Goal: Information Seeking & Learning: Understand process/instructions

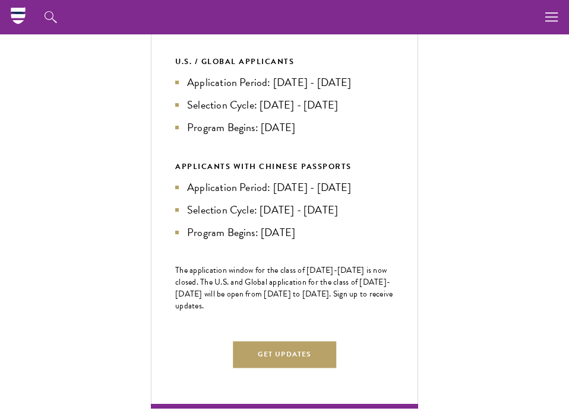
scroll to position [453, 0]
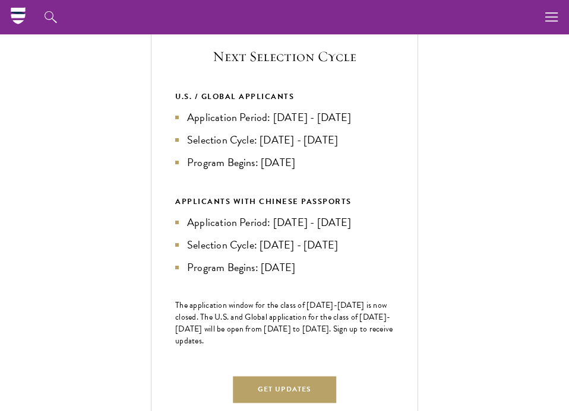
click at [309, 109] on li "Application Period: [DATE] - [DATE]" at bounding box center [284, 117] width 218 height 17
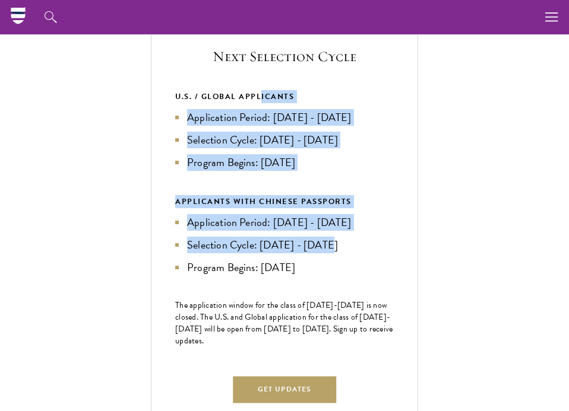
drag, startPoint x: 260, startPoint y: 88, endPoint x: 363, endPoint y: 238, distance: 182.2
click at [363, 238] on div "U.S. / GLOBAL APPLICANTS Application Period: [DATE] - [DATE] Selection Cycle: […" at bounding box center [284, 182] width 218 height 185
click at [363, 238] on li "Selection Cycle: [DATE] - [DATE]" at bounding box center [284, 245] width 218 height 17
drag, startPoint x: 264, startPoint y: 93, endPoint x: 350, endPoint y: 272, distance: 199.1
click at [349, 272] on div "Next Selection Cycle U.S. / GLOBAL APPLICANTS Application Period: [DATE] - [DAT…" at bounding box center [284, 233] width 267 height 422
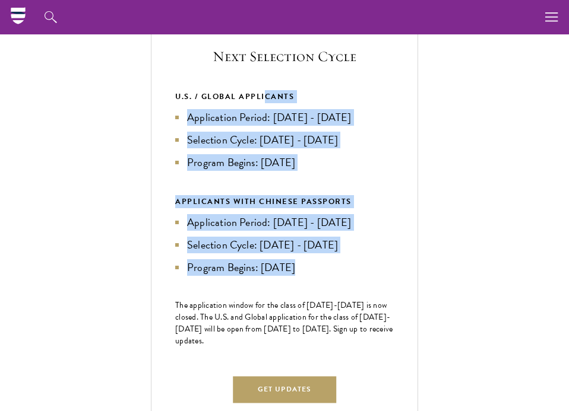
click at [350, 272] on div "Next Selection Cycle U.S. / GLOBAL APPLICANTS Application Period: [DATE] - [DAT…" at bounding box center [284, 233] width 267 height 422
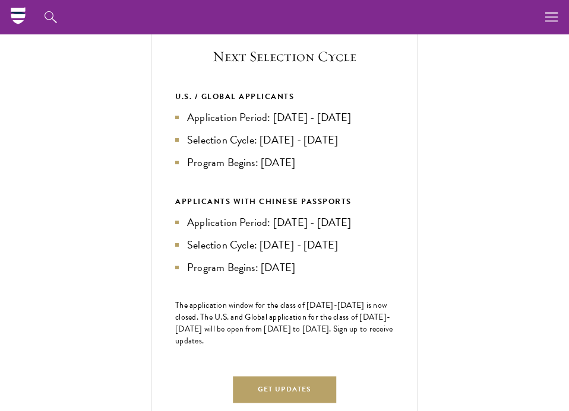
scroll to position [325, 0]
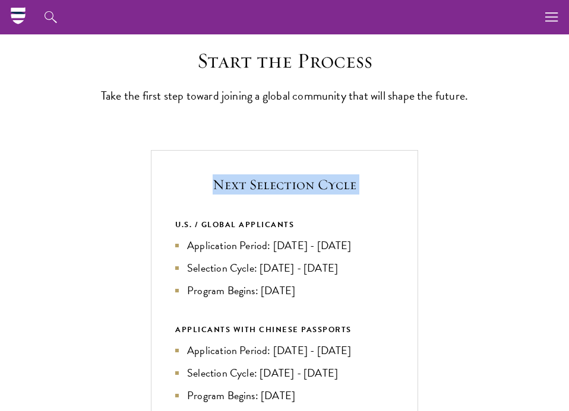
drag, startPoint x: 358, startPoint y: 179, endPoint x: 373, endPoint y: 221, distance: 44.7
click at [373, 221] on div "U.S. / GLOBAL APPLICANTS" at bounding box center [284, 224] width 218 height 13
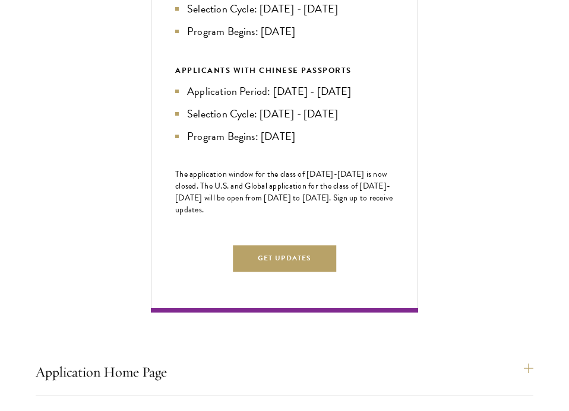
scroll to position [935, 0]
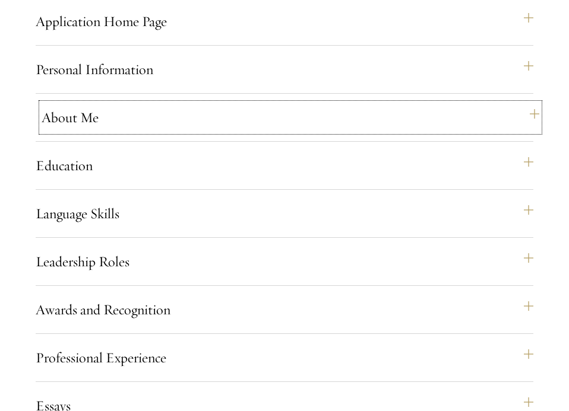
click at [207, 110] on button "About Me" at bounding box center [290, 117] width 497 height 28
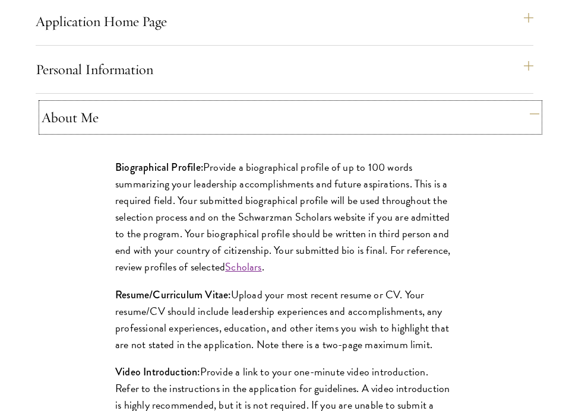
click at [205, 110] on button "About Me" at bounding box center [290, 117] width 497 height 28
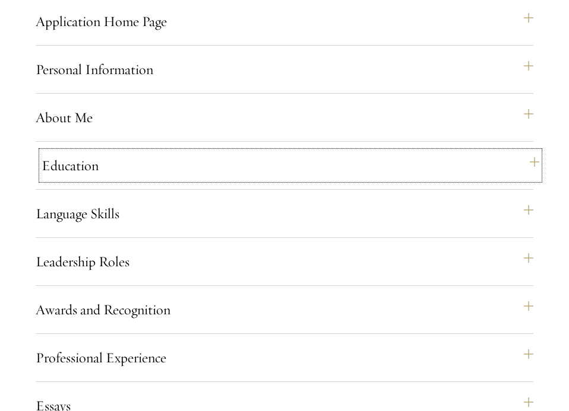
click at [185, 155] on button "Education" at bounding box center [290, 165] width 497 height 28
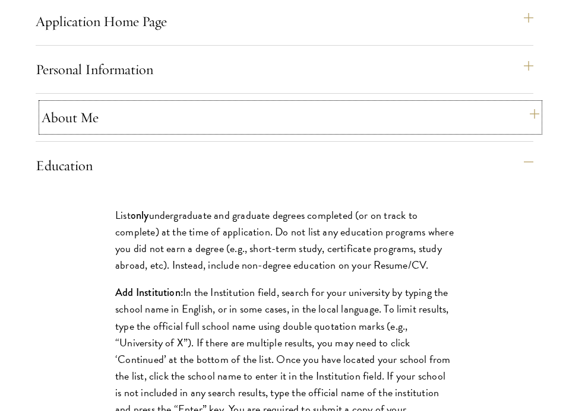
click at [185, 113] on button "About Me" at bounding box center [290, 117] width 497 height 28
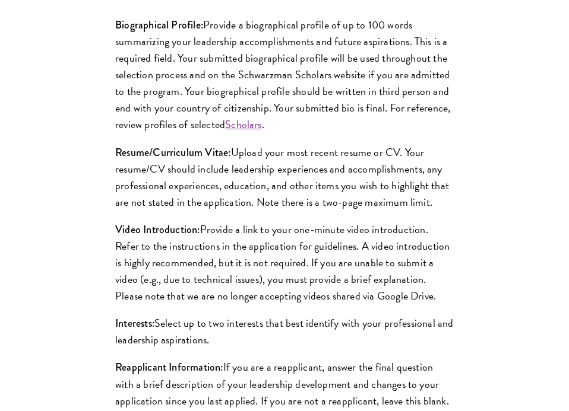
scroll to position [1214, 0]
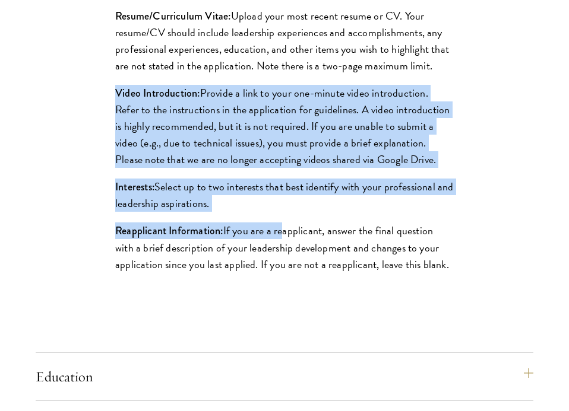
drag, startPoint x: 152, startPoint y: 74, endPoint x: 280, endPoint y: 223, distance: 196.1
click at [280, 223] on div "Biographical Profile: Provide a biographical profile of up to 100 words summari…" at bounding box center [284, 82] width 409 height 440
click at [280, 223] on p "Reapplicant Information: If you are a reapplicant, answer the final question wi…" at bounding box center [284, 248] width 338 height 50
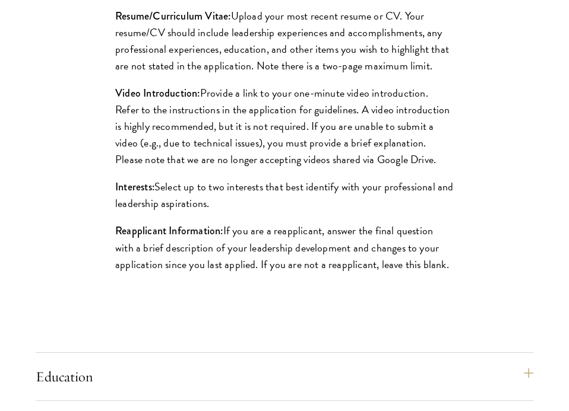
drag, startPoint x: 211, startPoint y: 109, endPoint x: 332, endPoint y: 268, distance: 199.9
click at [330, 265] on div "Biographical Profile: Provide a biographical profile of up to 100 words summari…" at bounding box center [284, 82] width 409 height 440
click at [332, 268] on p "Reapplicant Information: If you are a reapplicant, answer the final question wi…" at bounding box center [284, 248] width 338 height 50
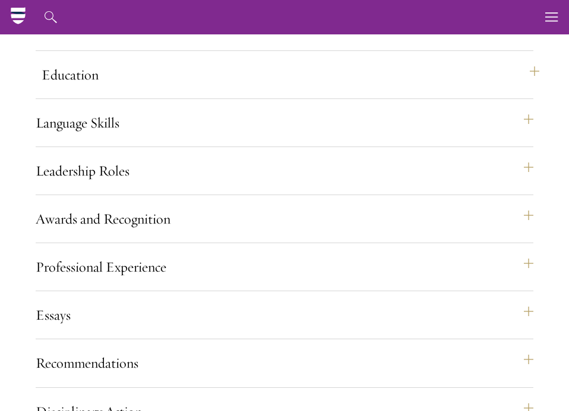
scroll to position [1289, 0]
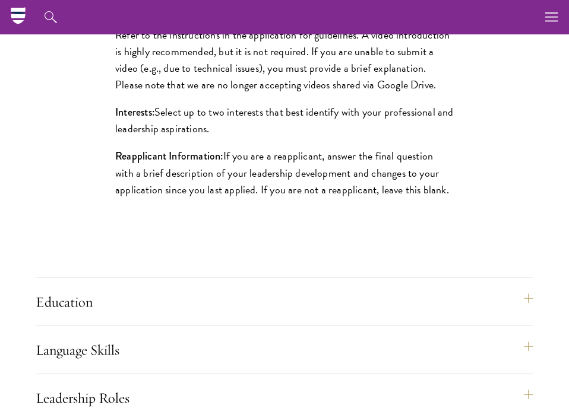
click at [209, 274] on div "Application Home Page The online application form must be completed in English.…" at bounding box center [284, 278] width 497 height 1250
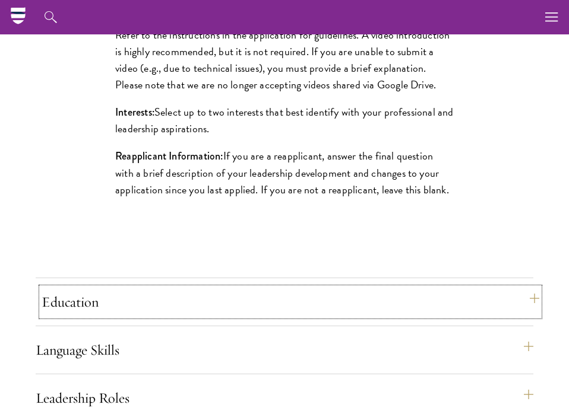
click at [208, 288] on button "Education" at bounding box center [290, 302] width 497 height 28
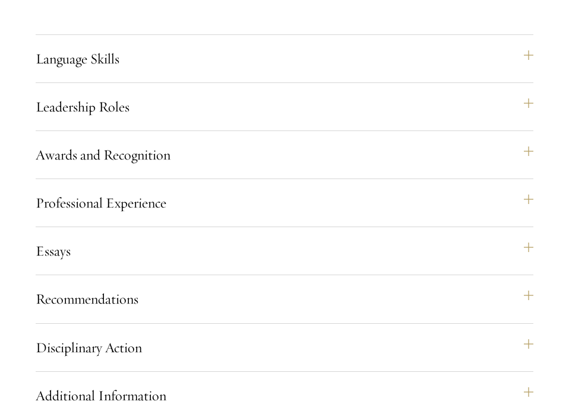
scroll to position [2198, 0]
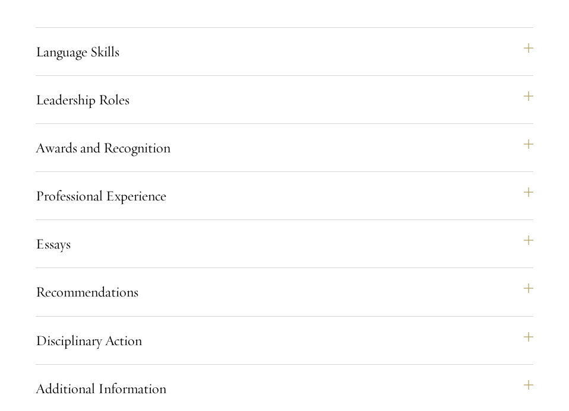
click at [204, 111] on div "Leadership Roles This section is an opportunity to showcase up to five leadersh…" at bounding box center [284, 104] width 497 height 39
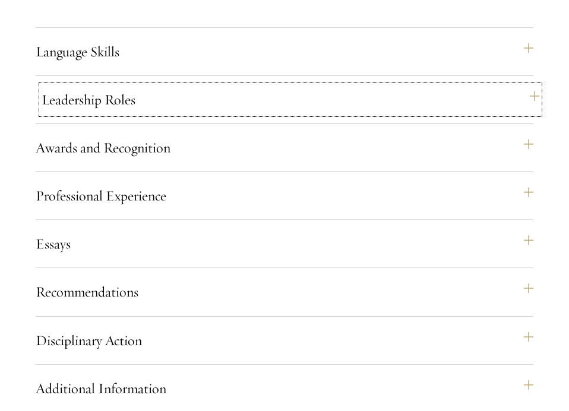
click at [205, 99] on button "Leadership Roles" at bounding box center [290, 99] width 497 height 28
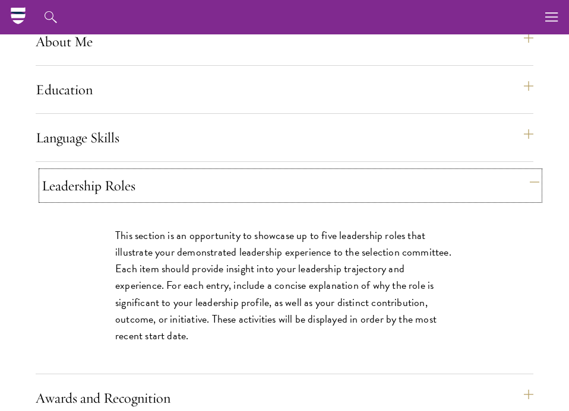
scroll to position [1001, 0]
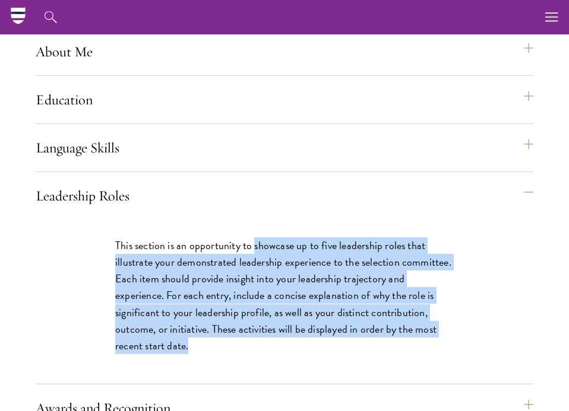
drag, startPoint x: 255, startPoint y: 237, endPoint x: 291, endPoint y: 369, distance: 136.6
click at [291, 371] on div "This section is an opportunity to showcase up to five leadership roles that ill…" at bounding box center [284, 302] width 409 height 164
click at [291, 368] on div "This section is an opportunity to showcase up to five leadership roles that ill…" at bounding box center [284, 302] width 409 height 164
drag, startPoint x: 252, startPoint y: 223, endPoint x: 307, endPoint y: 344, distance: 133.6
click at [307, 344] on div "This section is an opportunity to showcase up to five leadership roles that ill…" at bounding box center [284, 302] width 409 height 164
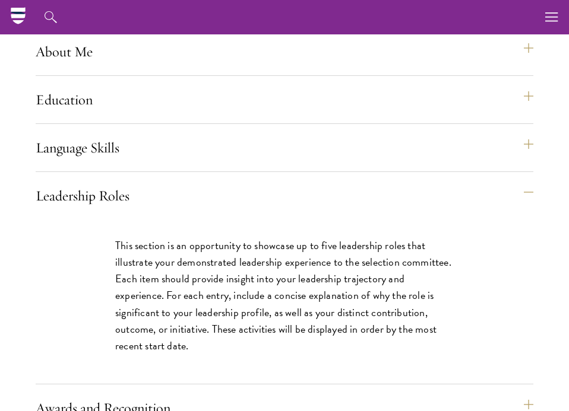
click at [307, 343] on p "This section is an opportunity to showcase up to five leadership roles that ill…" at bounding box center [284, 295] width 338 height 117
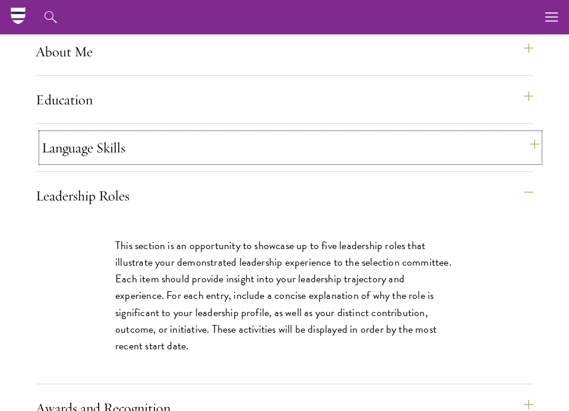
click at [241, 149] on button "Language Skills" at bounding box center [290, 148] width 497 height 28
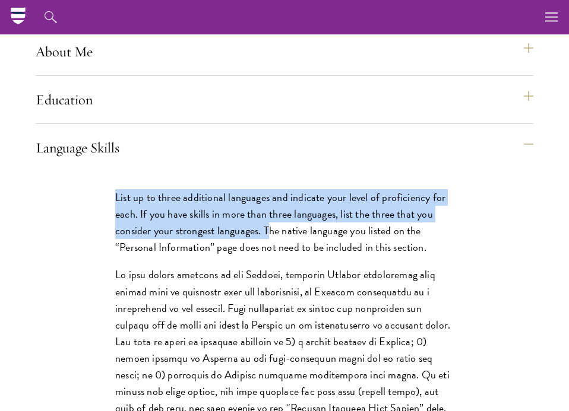
drag, startPoint x: 254, startPoint y: 158, endPoint x: 280, endPoint y: 241, distance: 87.1
click at [277, 240] on div "Language Skills List up to three additional languages and indicate your level o…" at bounding box center [284, 387] width 497 height 507
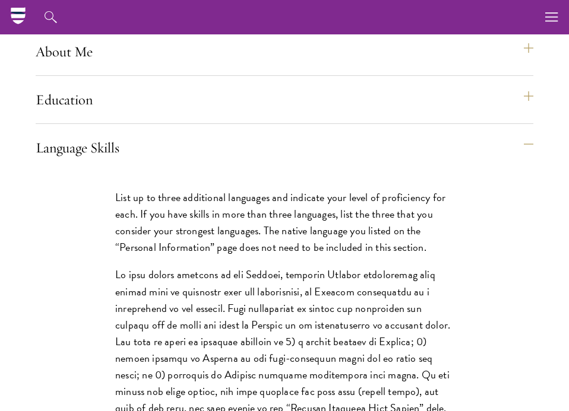
click at [280, 241] on p "List up to three additional languages and indicate your level of proficiency fo…" at bounding box center [284, 222] width 338 height 66
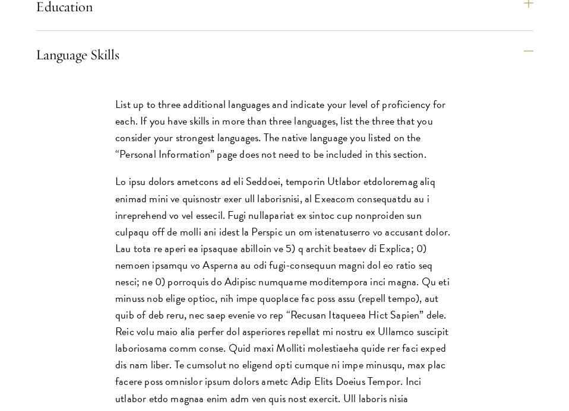
scroll to position [1095, 0]
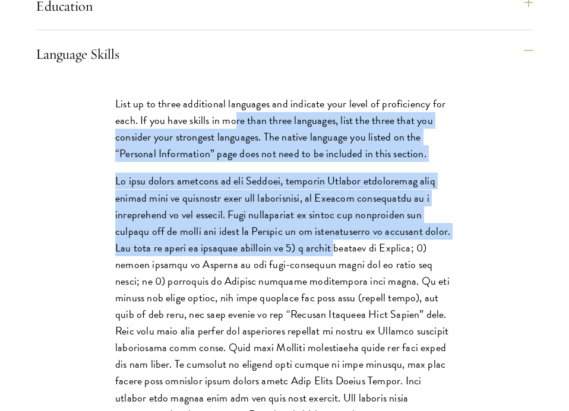
drag, startPoint x: 236, startPoint y: 116, endPoint x: 285, endPoint y: 244, distance: 137.5
click at [282, 244] on div "List up to three additional languages and indicate your level of proficiency fo…" at bounding box center [284, 312] width 409 height 469
click at [286, 243] on p at bounding box center [284, 298] width 338 height 250
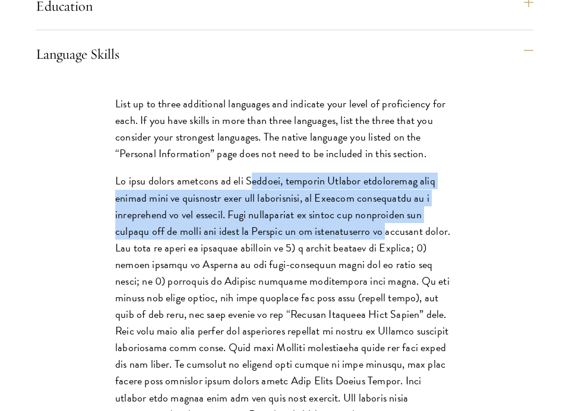
drag, startPoint x: 245, startPoint y: 170, endPoint x: 323, endPoint y: 232, distance: 99.7
click at [323, 232] on p at bounding box center [284, 298] width 338 height 250
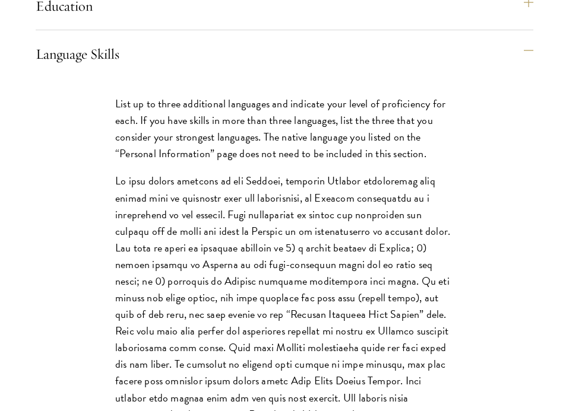
drag, startPoint x: 309, startPoint y: 225, endPoint x: 291, endPoint y: 225, distance: 18.4
click at [307, 225] on p at bounding box center [284, 298] width 338 height 250
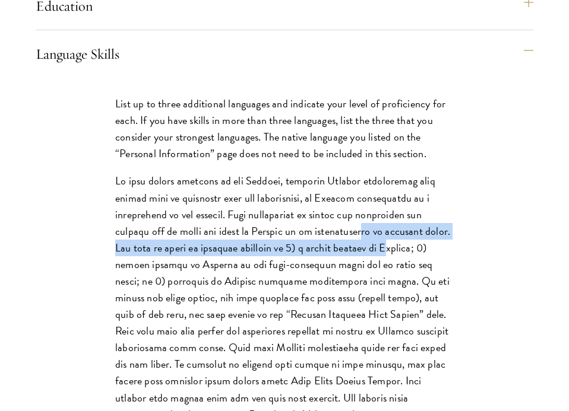
drag, startPoint x: 303, startPoint y: 225, endPoint x: 329, endPoint y: 234, distance: 27.8
click at [329, 234] on p at bounding box center [284, 298] width 338 height 250
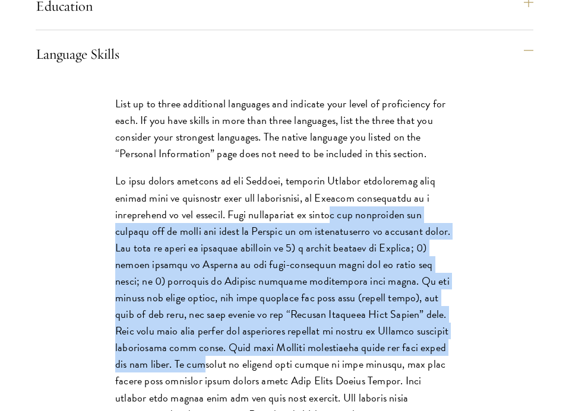
drag, startPoint x: 292, startPoint y: 212, endPoint x: 394, endPoint y: 348, distance: 170.4
click at [394, 348] on p at bounding box center [284, 298] width 338 height 250
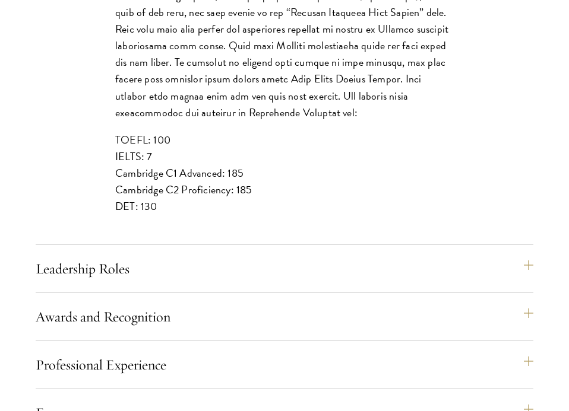
scroll to position [1602, 0]
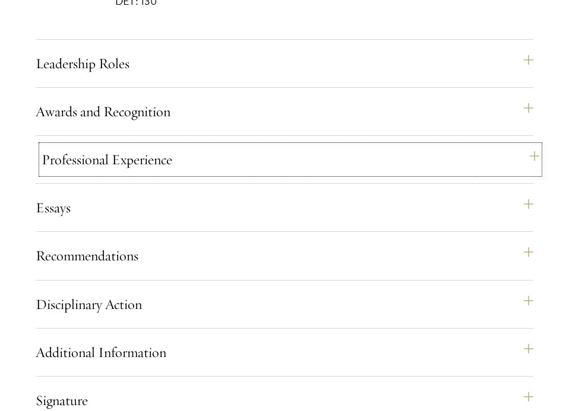
click at [286, 160] on button "Professional Experience" at bounding box center [290, 159] width 497 height 28
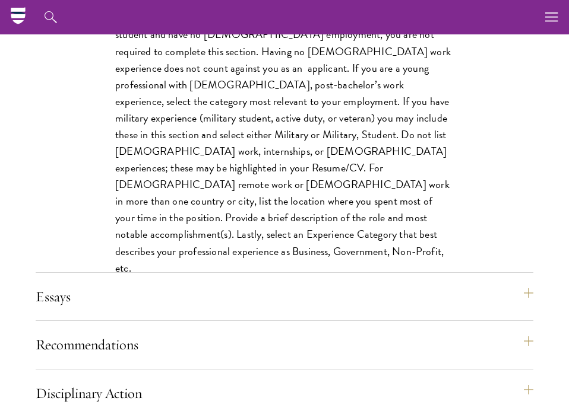
scroll to position [1234, 0]
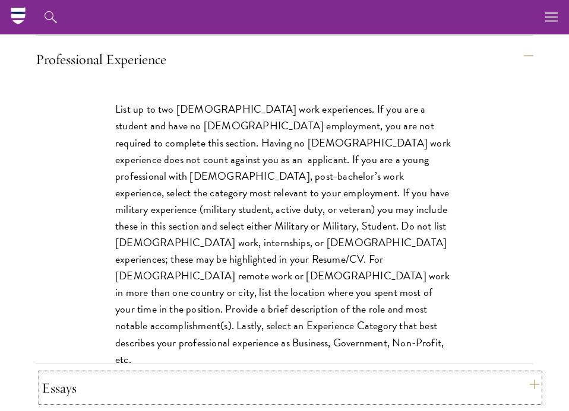
click at [261, 374] on button "Essays" at bounding box center [290, 388] width 497 height 28
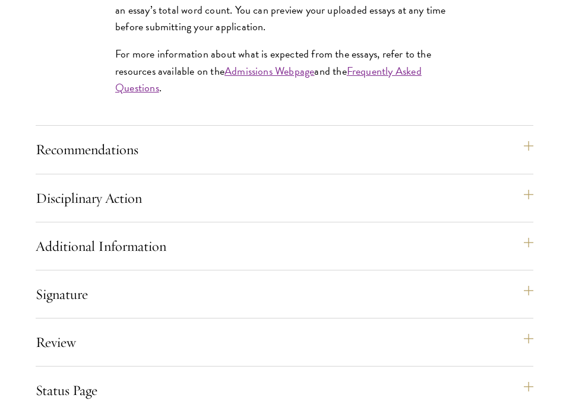
scroll to position [1752, 0]
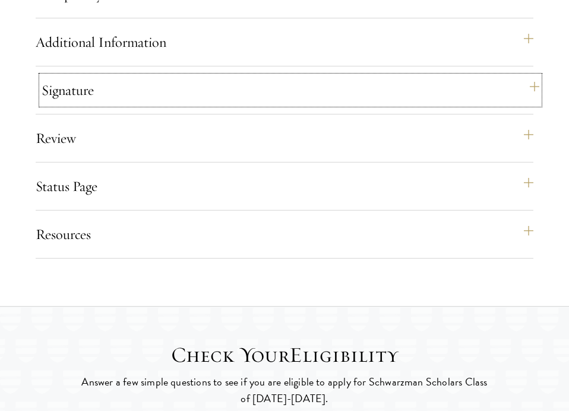
click at [164, 82] on button "Signature" at bounding box center [290, 90] width 497 height 28
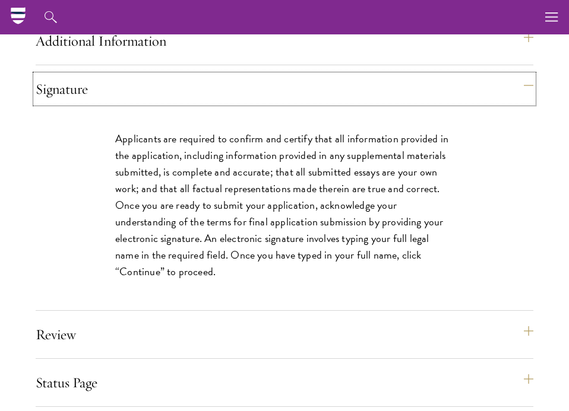
scroll to position [1444, 0]
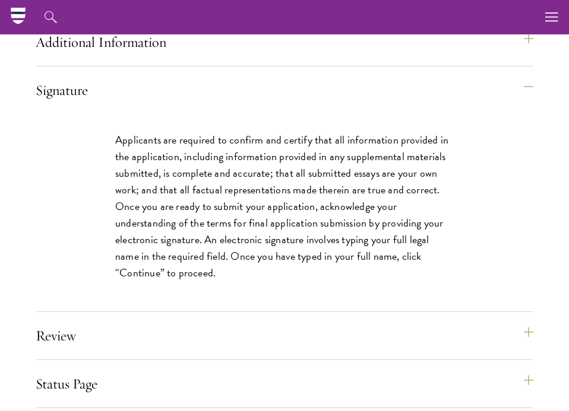
drag, startPoint x: 165, startPoint y: 59, endPoint x: 165, endPoint y: 67, distance: 7.7
click at [166, 114] on div "Applicants are required to confirm and certify that all information provided in…" at bounding box center [284, 213] width 409 height 198
click at [166, 249] on p "Applicants are required to confirm and certify that all information provided in…" at bounding box center [284, 207] width 338 height 150
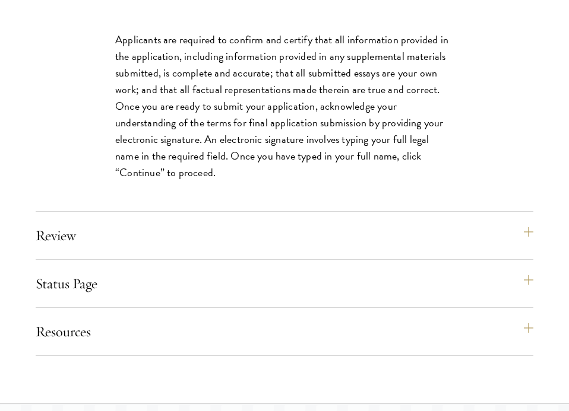
scroll to position [1647, 0]
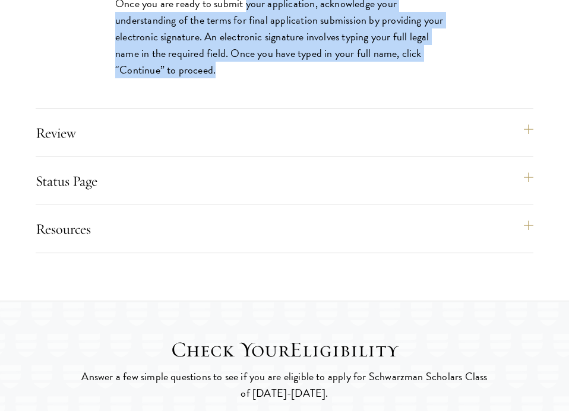
drag, startPoint x: 281, startPoint y: 75, endPoint x: 296, endPoint y: 100, distance: 29.0
click at [296, 99] on div "Applicants are required to confirm and certify that all information provided in…" at bounding box center [284, 10] width 409 height 198
click at [296, 100] on div "Applicants are required to confirm and certify that all information provided in…" at bounding box center [284, 10] width 409 height 198
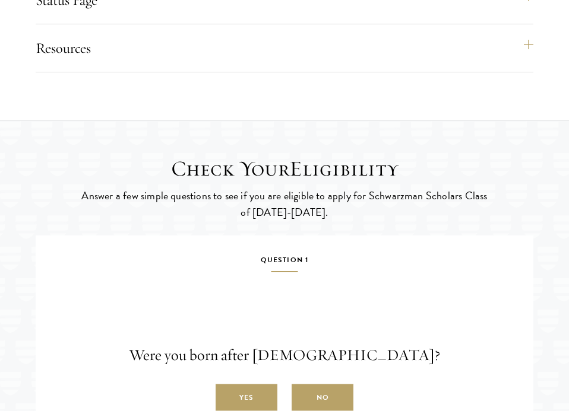
scroll to position [2030, 0]
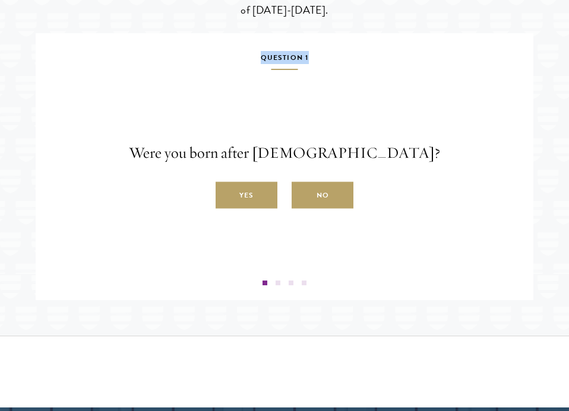
drag, startPoint x: 281, startPoint y: 57, endPoint x: 328, endPoint y: 64, distance: 46.8
click at [327, 63] on div "Question 1 Were you born after [DEMOGRAPHIC_DATA]? Yes No" at bounding box center [284, 168] width 479 height 234
click at [328, 64] on div "Question 1 Were you born after [DEMOGRAPHIC_DATA]? Yes No" at bounding box center [284, 168] width 479 height 234
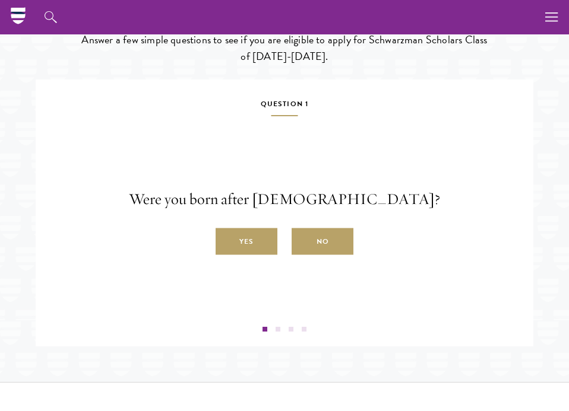
scroll to position [1949, 0]
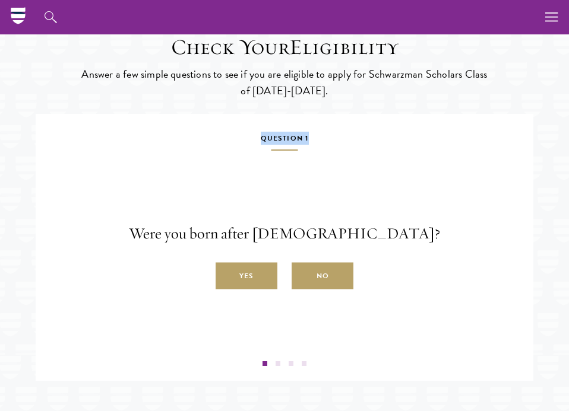
drag, startPoint x: 284, startPoint y: 114, endPoint x: 334, endPoint y: 135, distance: 53.7
click at [334, 135] on div "Question 1 Were you born after [DEMOGRAPHIC_DATA]? Yes No Question 2 Will you h…" at bounding box center [284, 247] width 497 height 267
click at [334, 135] on h5 "Question 1" at bounding box center [284, 141] width 479 height 19
drag, startPoint x: 294, startPoint y: 134, endPoint x: 348, endPoint y: 145, distance: 54.5
click at [346, 144] on h5 "Question 1" at bounding box center [284, 141] width 479 height 19
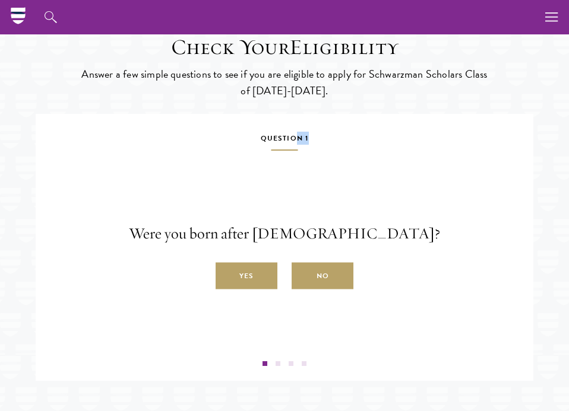
click at [345, 145] on div "Question 1 Were you born after [DEMOGRAPHIC_DATA]? Yes No" at bounding box center [284, 249] width 479 height 234
drag, startPoint x: 273, startPoint y: 131, endPoint x: 369, endPoint y: 138, distance: 96.4
click at [366, 138] on h5 "Question 1" at bounding box center [284, 141] width 479 height 19
click at [369, 138] on h5 "Question 1" at bounding box center [284, 141] width 479 height 19
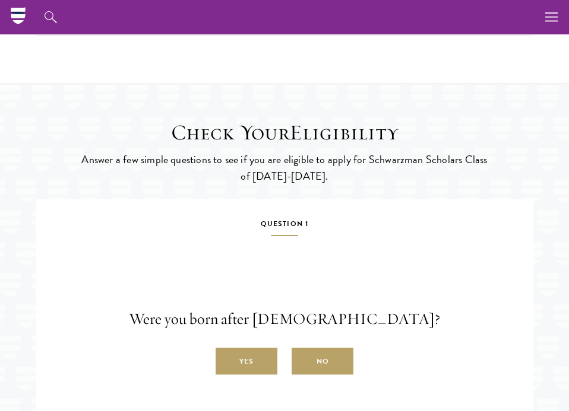
scroll to position [1867, 0]
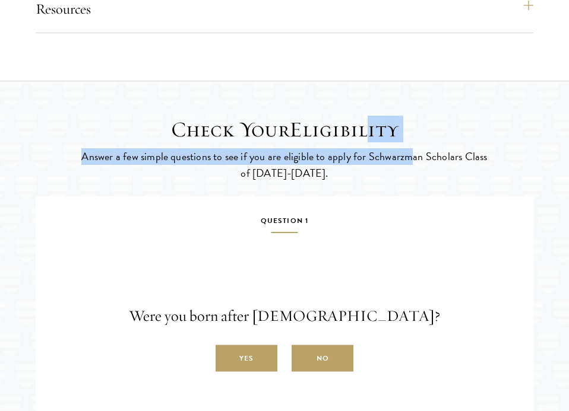
drag, startPoint x: 371, startPoint y: 121, endPoint x: 419, endPoint y: 160, distance: 61.5
click at [419, 159] on header "Check Your Eligibility Answer a few simple questions to see if you are eligible…" at bounding box center [284, 149] width 409 height 65
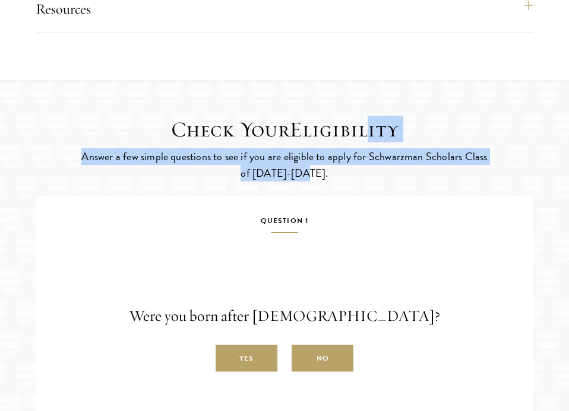
click at [419, 160] on p "Answer a few simple questions to see if you are eligible to apply for Schwarzma…" at bounding box center [284, 164] width 409 height 33
drag, startPoint x: 392, startPoint y: 121, endPoint x: 424, endPoint y: 165, distance: 54.4
click at [424, 165] on header "Check Your Eligibility Answer a few simple questions to see if you are eligible…" at bounding box center [284, 149] width 409 height 65
click at [424, 165] on p "Answer a few simple questions to see if you are eligible to apply for Schwarzma…" at bounding box center [284, 164] width 409 height 33
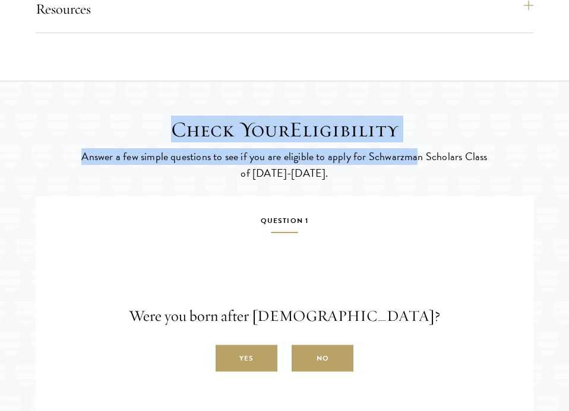
drag, startPoint x: 418, startPoint y: 146, endPoint x: 428, endPoint y: 166, distance: 22.8
click at [428, 164] on header "Check Your Eligibility Answer a few simple questions to see if you are eligible…" at bounding box center [284, 149] width 409 height 65
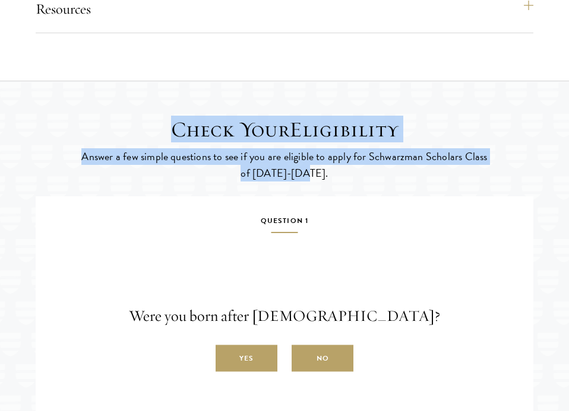
click at [428, 166] on p "Answer a few simple questions to see if you are eligible to apply for Schwarzma…" at bounding box center [284, 164] width 409 height 33
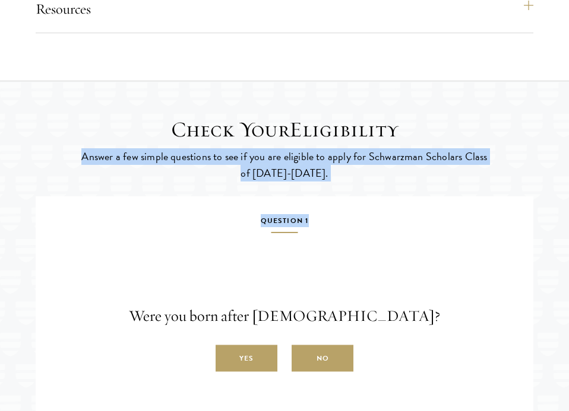
drag, startPoint x: 264, startPoint y: 139, endPoint x: 380, endPoint y: 225, distance: 144.2
click at [380, 225] on div "Check Your Eligibility Answer a few simple questions to see if you are eligible…" at bounding box center [284, 290] width 569 height 419
click at [381, 226] on h5 "Question 1" at bounding box center [284, 223] width 479 height 19
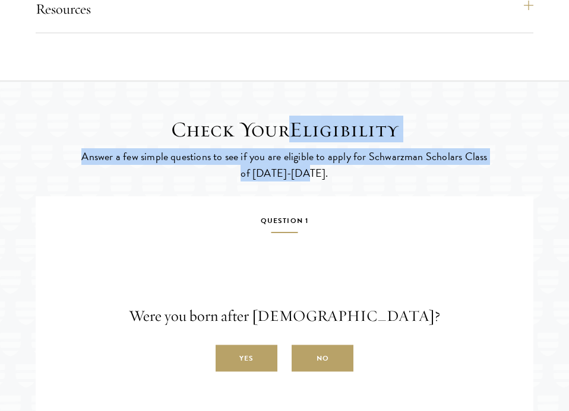
drag, startPoint x: 288, startPoint y: 125, endPoint x: 361, endPoint y: 174, distance: 88.4
click at [362, 174] on header "Check Your Eligibility Answer a few simple questions to see if you are eligible…" at bounding box center [284, 149] width 409 height 65
click at [361, 174] on p "Answer a few simple questions to see if you are eligible to apply for Schwarzma…" at bounding box center [284, 164] width 409 height 33
drag, startPoint x: 390, startPoint y: 119, endPoint x: 417, endPoint y: 163, distance: 51.1
click at [417, 162] on header "Check Your Eligibility Answer a few simple questions to see if you are eligible…" at bounding box center [284, 149] width 409 height 65
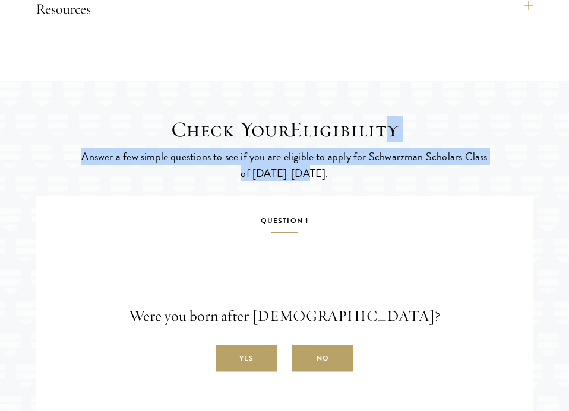
click at [417, 163] on p "Answer a few simple questions to see if you are eligible to apply for Schwarzma…" at bounding box center [284, 164] width 409 height 33
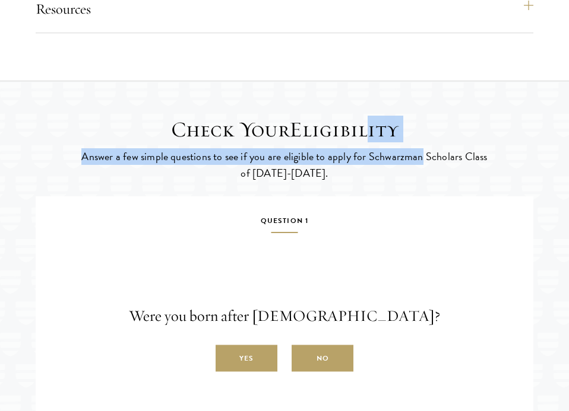
drag, startPoint x: 369, startPoint y: 112, endPoint x: 441, endPoint y: 183, distance: 101.1
click at [441, 181] on div "Check Your Eligibility Answer a few simple questions to see if you are eligible…" at bounding box center [284, 290] width 569 height 419
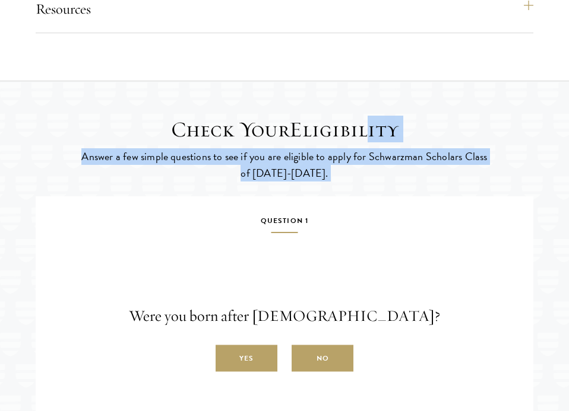
click at [441, 183] on div "Check Your Eligibility Answer a few simple questions to see if you are eligible…" at bounding box center [284, 290] width 569 height 419
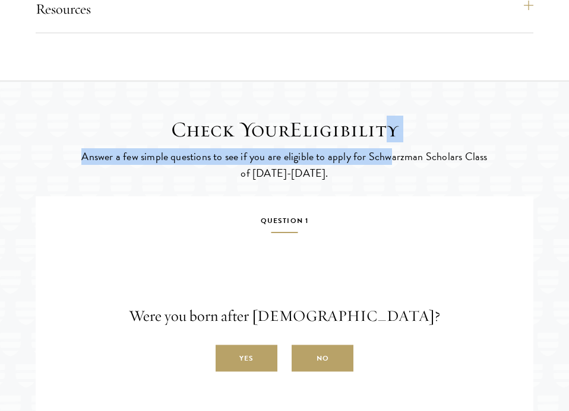
drag, startPoint x: 391, startPoint y: 124, endPoint x: 392, endPoint y: 173, distance: 49.3
click at [392, 172] on header "Check Your Eligibility Answer a few simple questions to see if you are eligible…" at bounding box center [284, 149] width 409 height 65
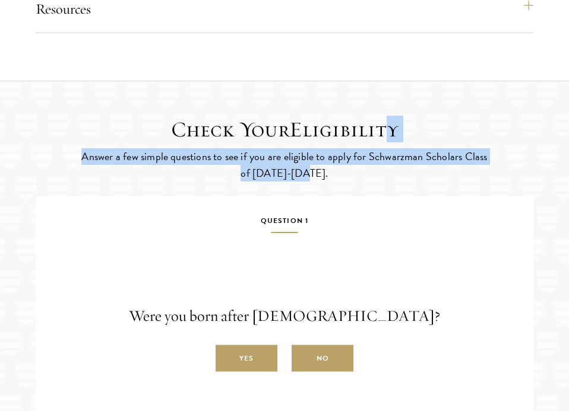
click at [392, 173] on p "Answer a few simple questions to see if you are eligible to apply for Schwarzma…" at bounding box center [284, 164] width 409 height 33
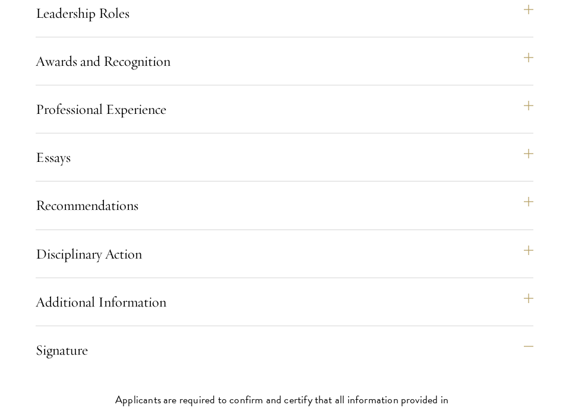
scroll to position [1236, 0]
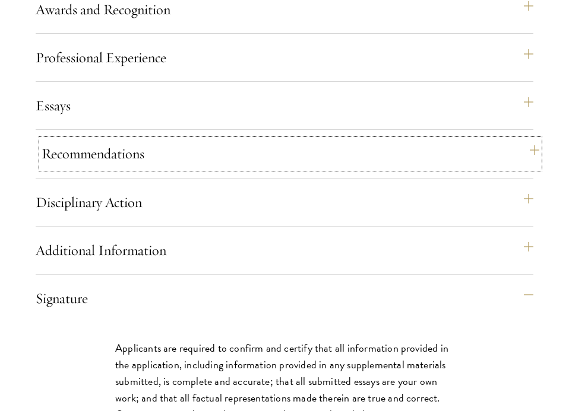
click at [259, 144] on button "Recommendations" at bounding box center [290, 153] width 497 height 28
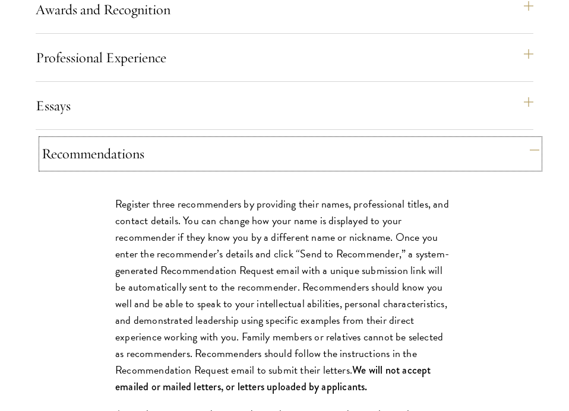
click at [260, 145] on button "Recommendations" at bounding box center [290, 153] width 497 height 28
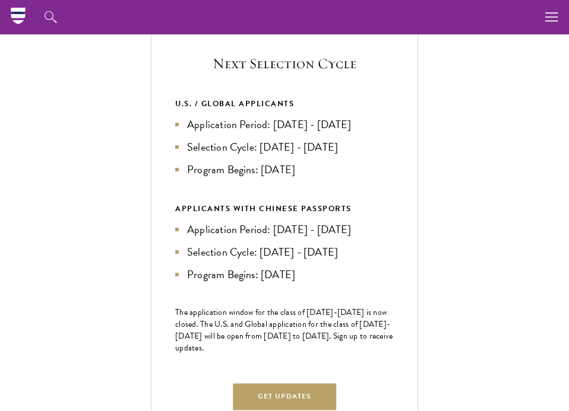
scroll to position [0, 0]
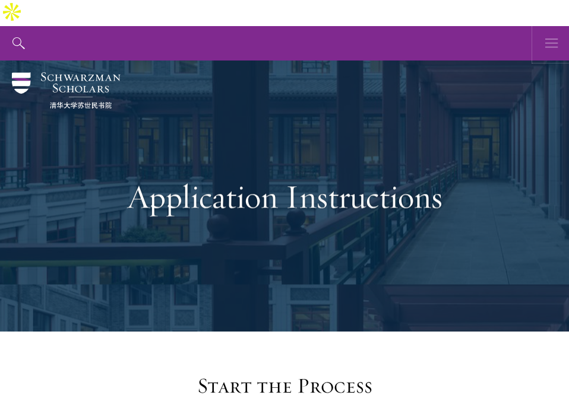
click at [546, 39] on use "button" at bounding box center [551, 43] width 12 height 9
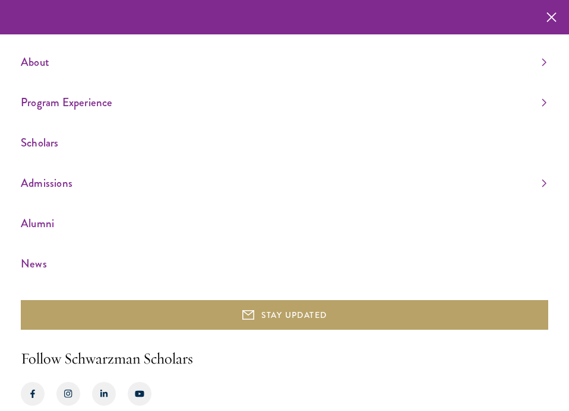
click at [532, 91] on ul "About Overview Leadership Donors Program Experience Overview Curriculum Student…" at bounding box center [284, 162] width 527 height 221
click at [541, 100] on link "Program Experience" at bounding box center [283, 103] width 525 height 20
